Goal: Information Seeking & Learning: Learn about a topic

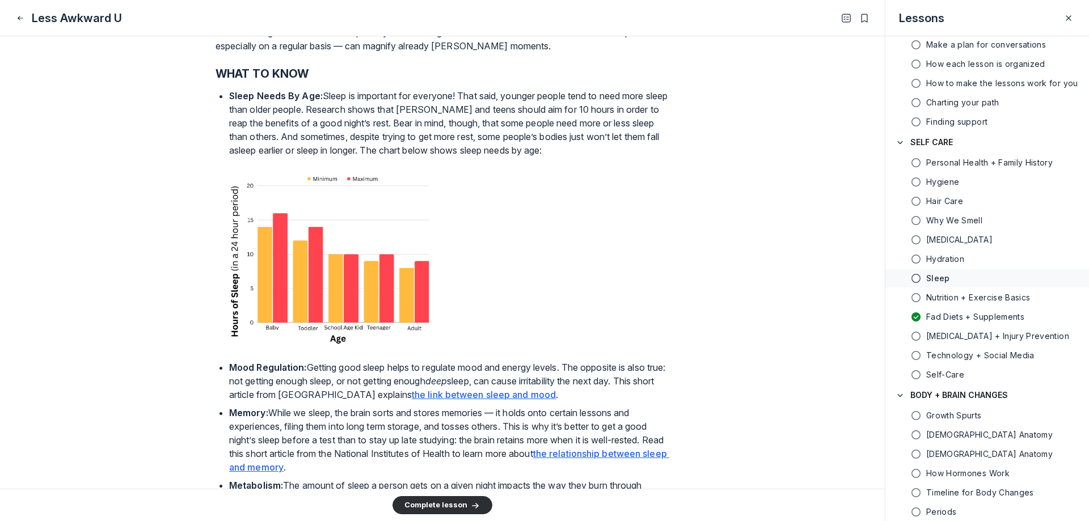
scroll to position [340, 0]
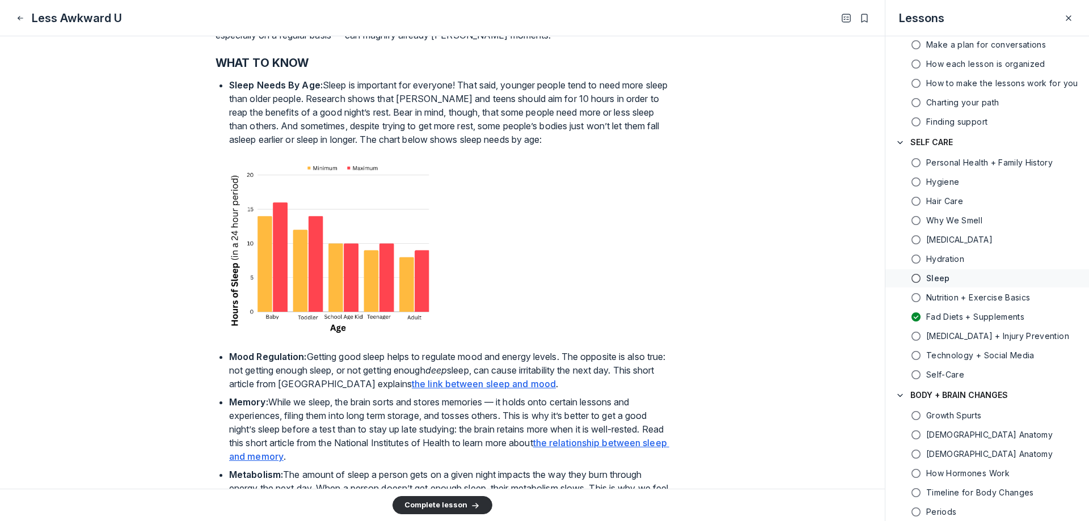
click at [500, 385] on u "the link between sleep and mood" at bounding box center [484, 383] width 144 height 11
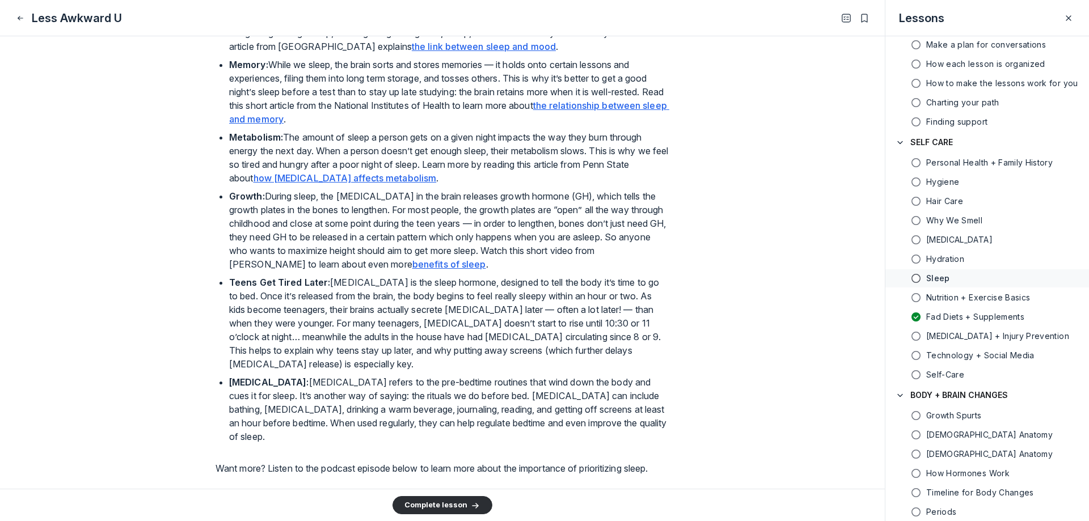
scroll to position [681, 0]
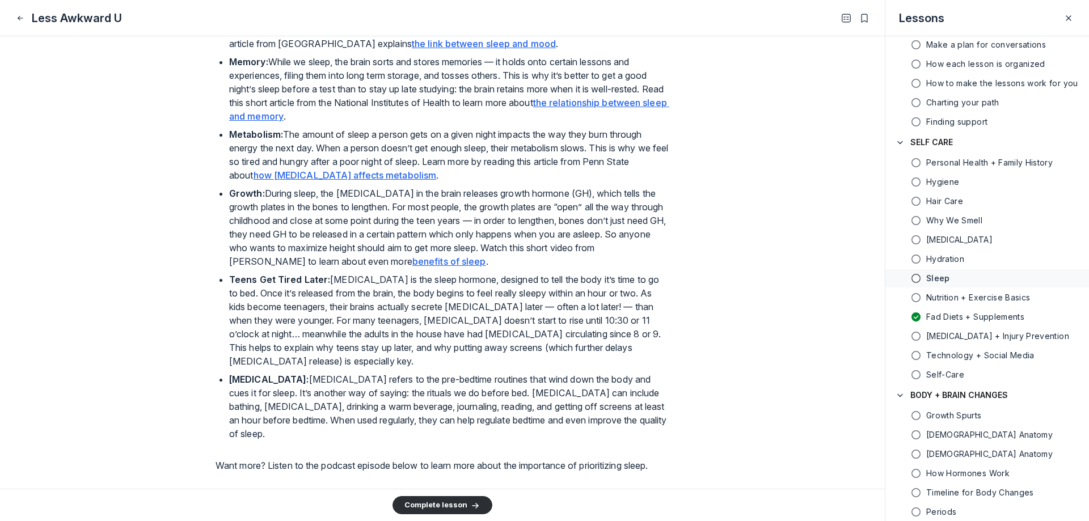
click at [437, 261] on u "benefits of sleep" at bounding box center [450, 261] width 74 height 11
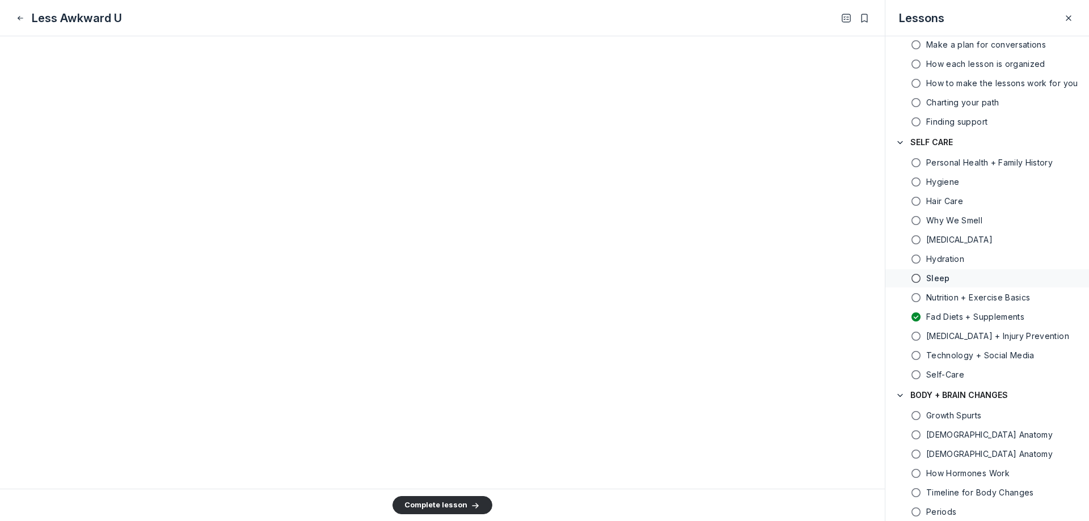
scroll to position [5220, 0]
click at [22, 16] on icon "Close" at bounding box center [20, 17] width 9 height 11
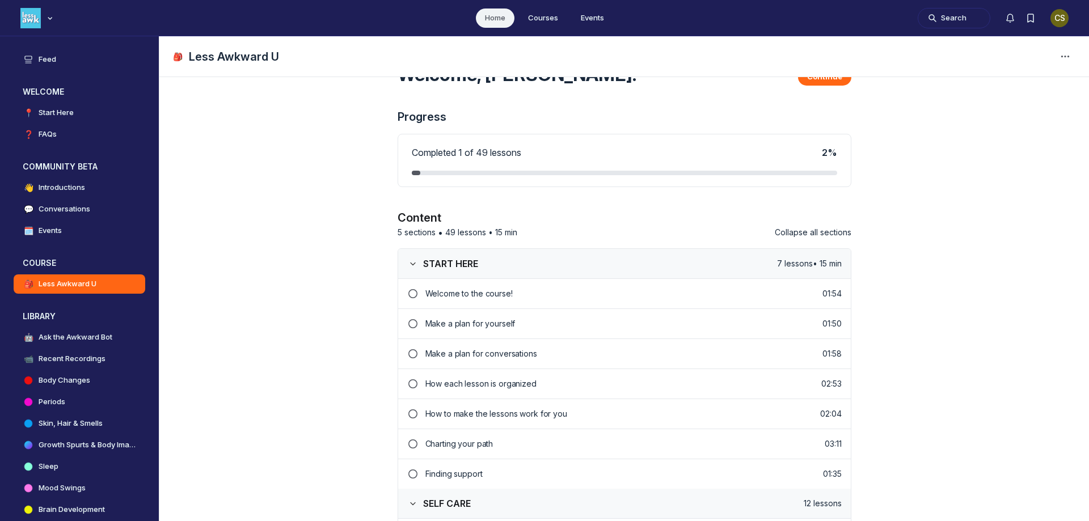
scroll to position [340, 0]
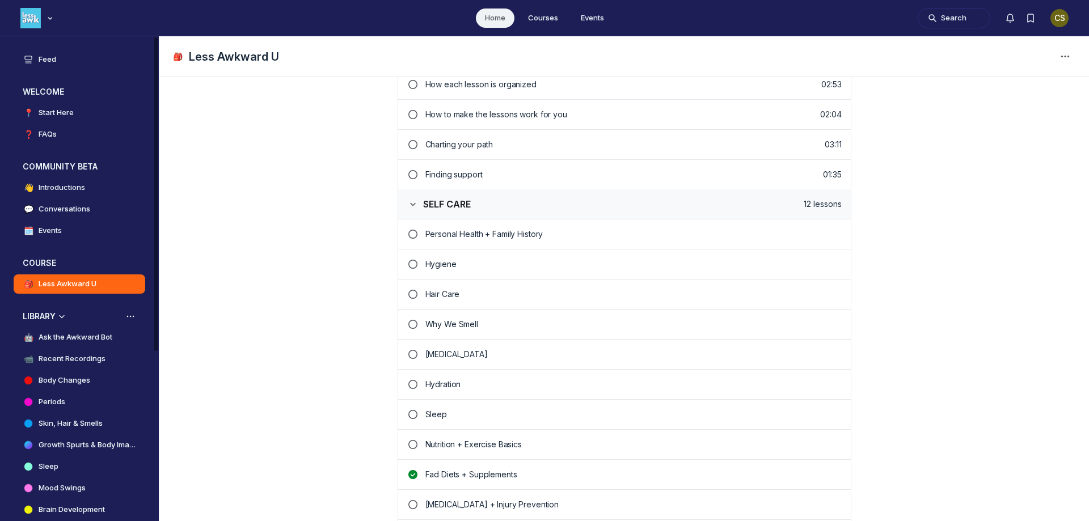
click at [57, 335] on h4 "Ask the Awkward Bot" at bounding box center [76, 337] width 74 height 11
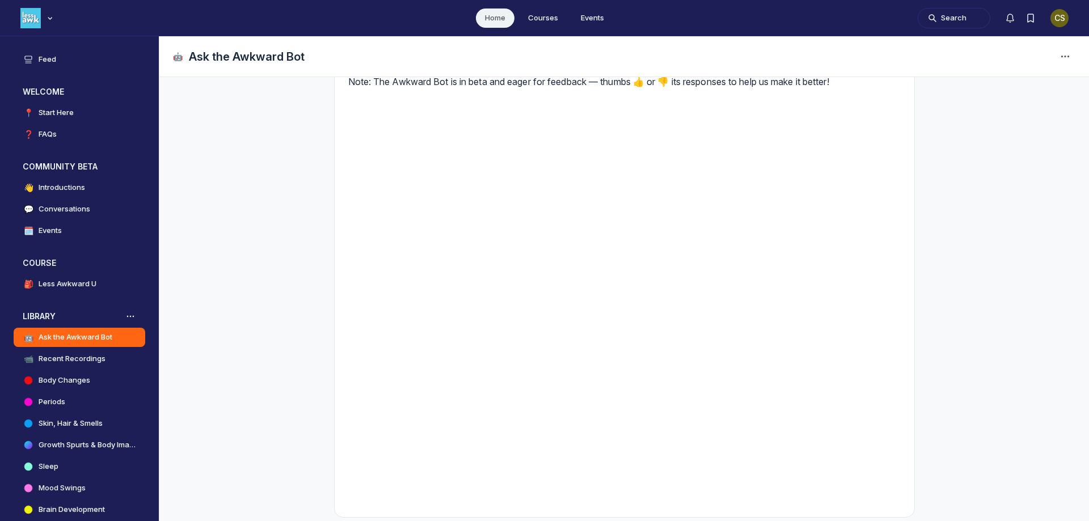
scroll to position [124, 0]
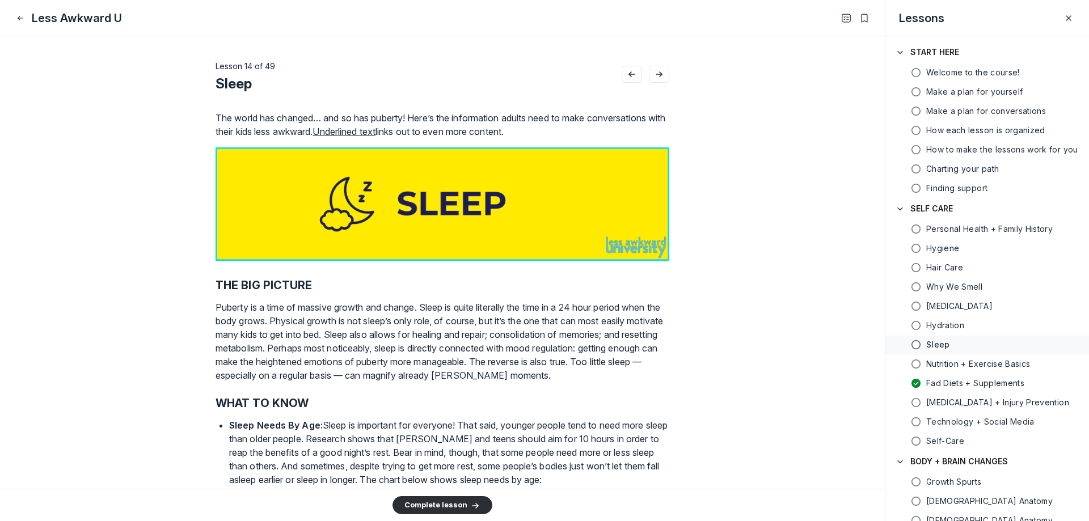
scroll to position [66, 0]
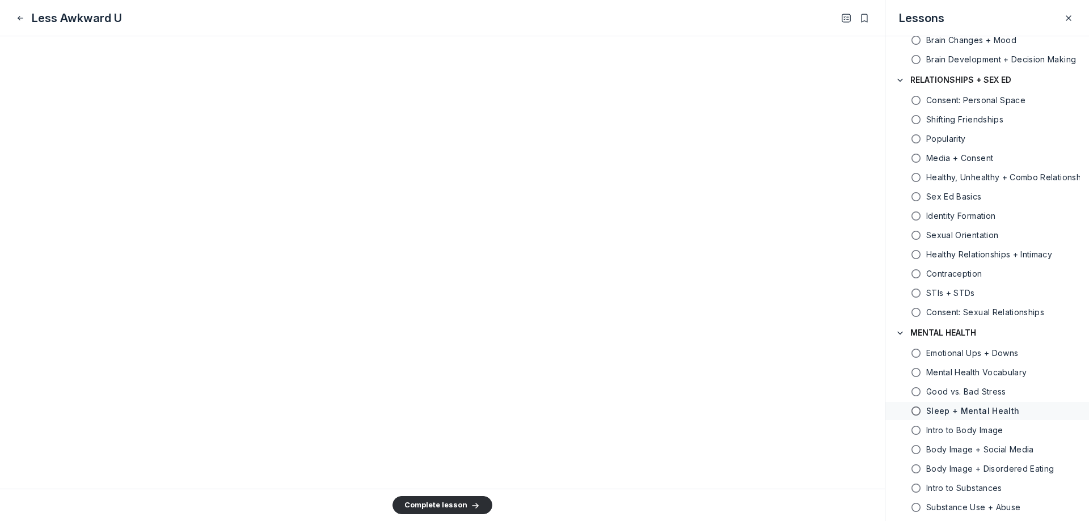
scroll to position [3461, 0]
